Goal: Task Accomplishment & Management: Manage account settings

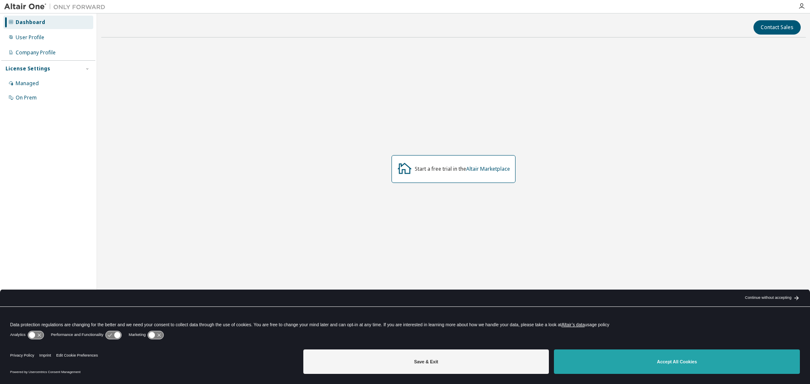
click at [636, 357] on button "Accept All Cookies" at bounding box center [677, 362] width 246 height 24
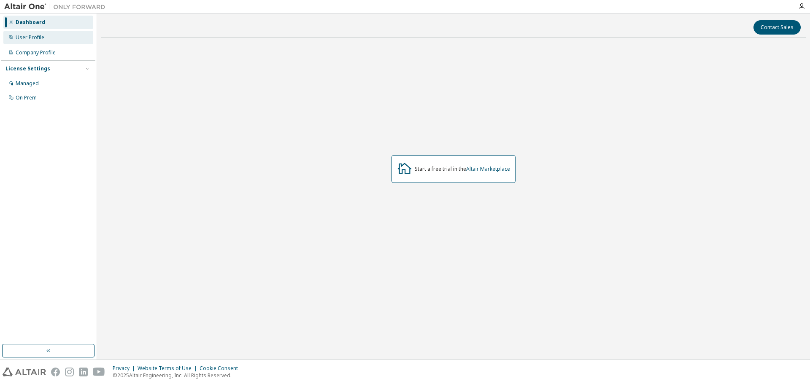
click at [29, 41] on div "User Profile" at bounding box center [48, 37] width 90 height 13
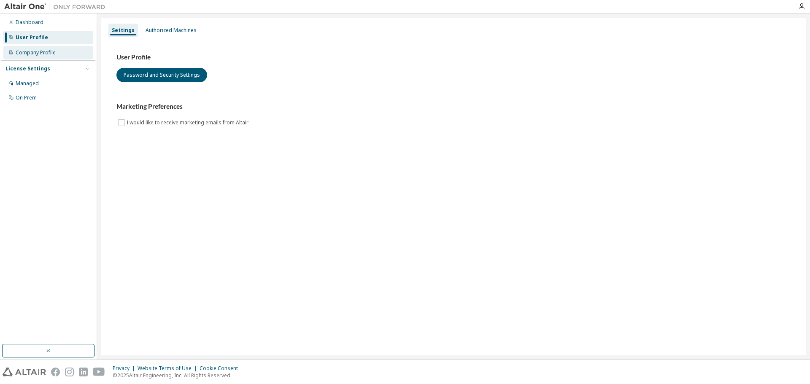
click at [40, 49] on div "Company Profile" at bounding box center [36, 52] width 40 height 7
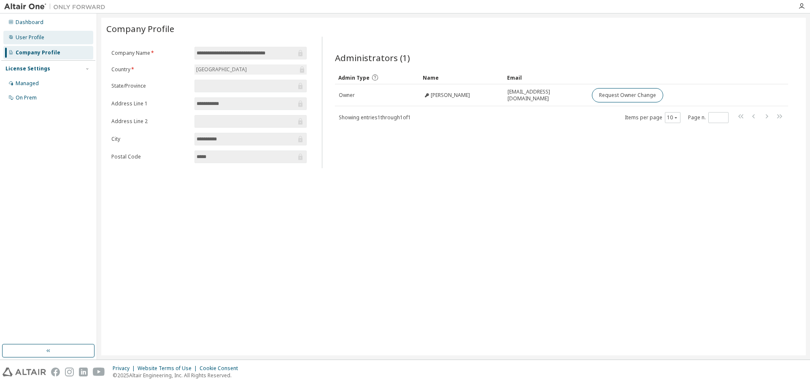
click at [39, 36] on div "User Profile" at bounding box center [30, 37] width 29 height 7
